Goal: Transaction & Acquisition: Purchase product/service

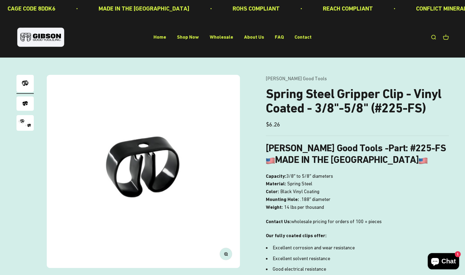
click at [292, 92] on h1 "Spring Steel Gripper Clip - Vinyl Coated - 3/8"-5/8" (#225-FS)" at bounding box center [357, 101] width 183 height 29
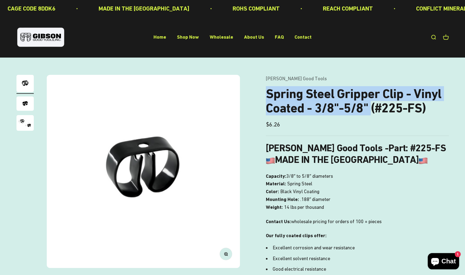
drag, startPoint x: 292, startPoint y: 92, endPoint x: 362, endPoint y: 107, distance: 71.2
click at [362, 107] on h1 "Spring Steel Gripper Clip - Vinyl Coated - 3/8"-5/8" (#225-FS)" at bounding box center [357, 101] width 183 height 29
copy h1 "Spring Steel Gripper Clip - Vinyl Coated - 3/8"-5/8""
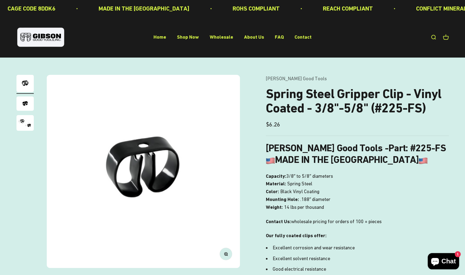
click at [330, 195] on p "Capacity: 3/8″ to 5/8″ diameters Material: Spring Steel Color: Black Vinyl Coat…" at bounding box center [357, 191] width 183 height 39
click at [383, 108] on h1 "Spring Steel Gripper Clip - Vinyl Coated - 3/8"-5/8" (#225-FS)" at bounding box center [357, 101] width 183 height 29
drag, startPoint x: 383, startPoint y: 108, endPoint x: 411, endPoint y: 108, distance: 28.6
click at [411, 108] on h1 "Spring Steel Gripper Clip - Vinyl Coated - 3/8"-5/8" (#225-FS)" at bounding box center [357, 101] width 183 height 29
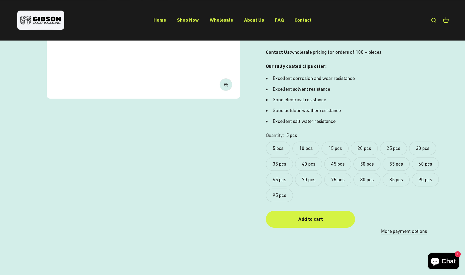
scroll to position [171, 0]
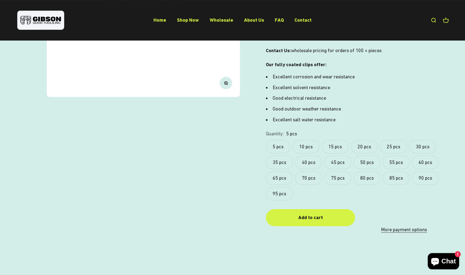
click at [285, 191] on label "95 pcs" at bounding box center [279, 194] width 27 height 14
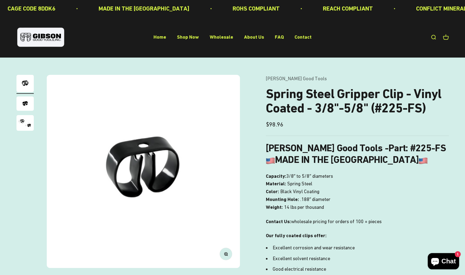
click at [387, 239] on p "Our fully coated clips offer:" at bounding box center [357, 236] width 183 height 8
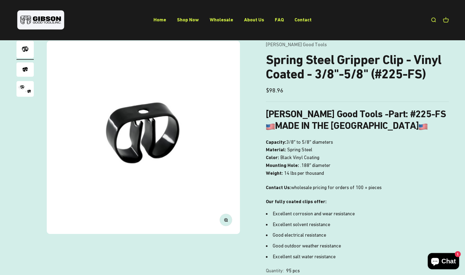
scroll to position [28, 0]
